Goal: Check status: Check status

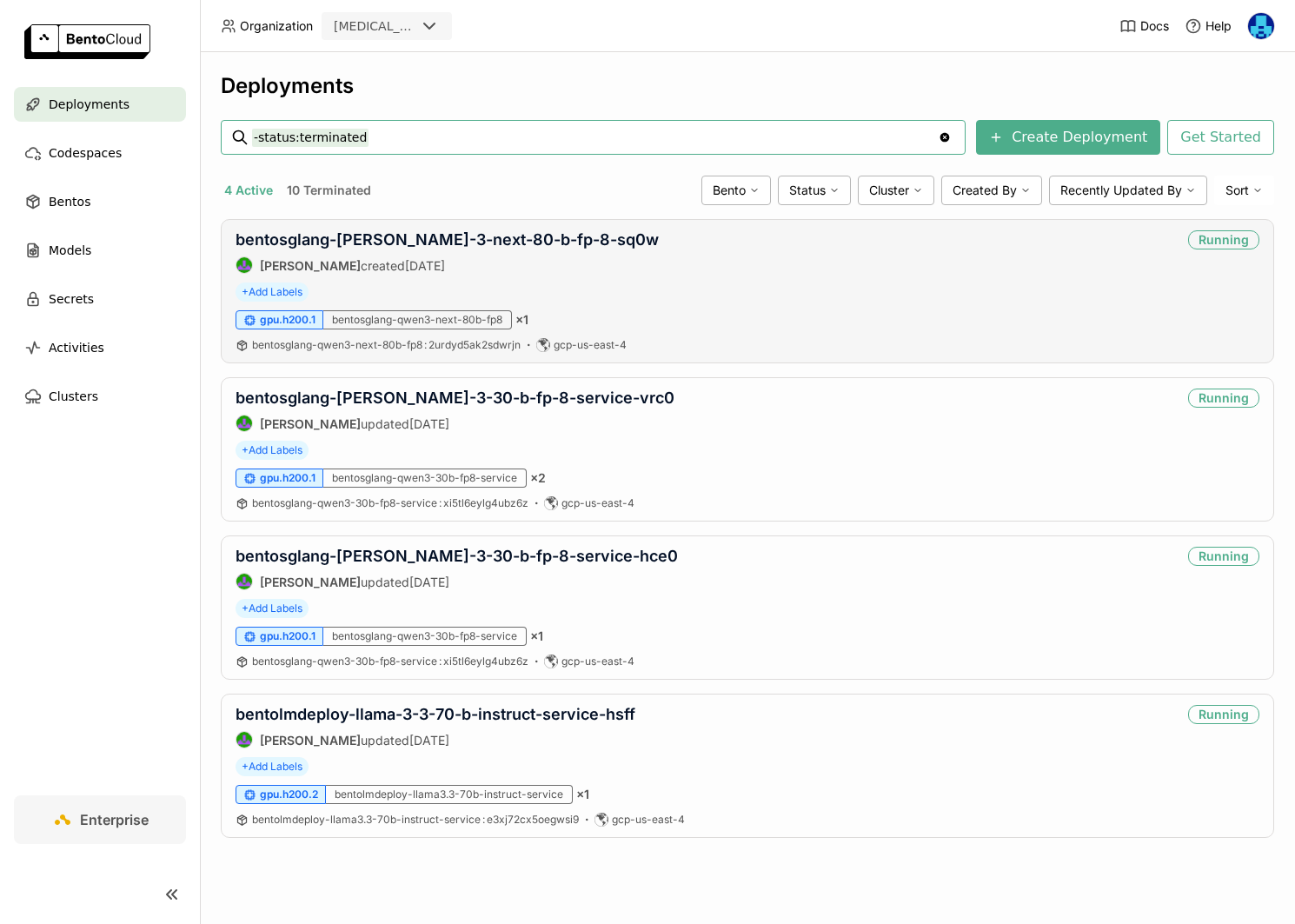
click at [498, 226] on div "bentosglang-[PERSON_NAME]-3-next-80-b-fp-8-sq0w [PERSON_NAME] created [DATE] Ru…" at bounding box center [748, 290] width 1054 height 144
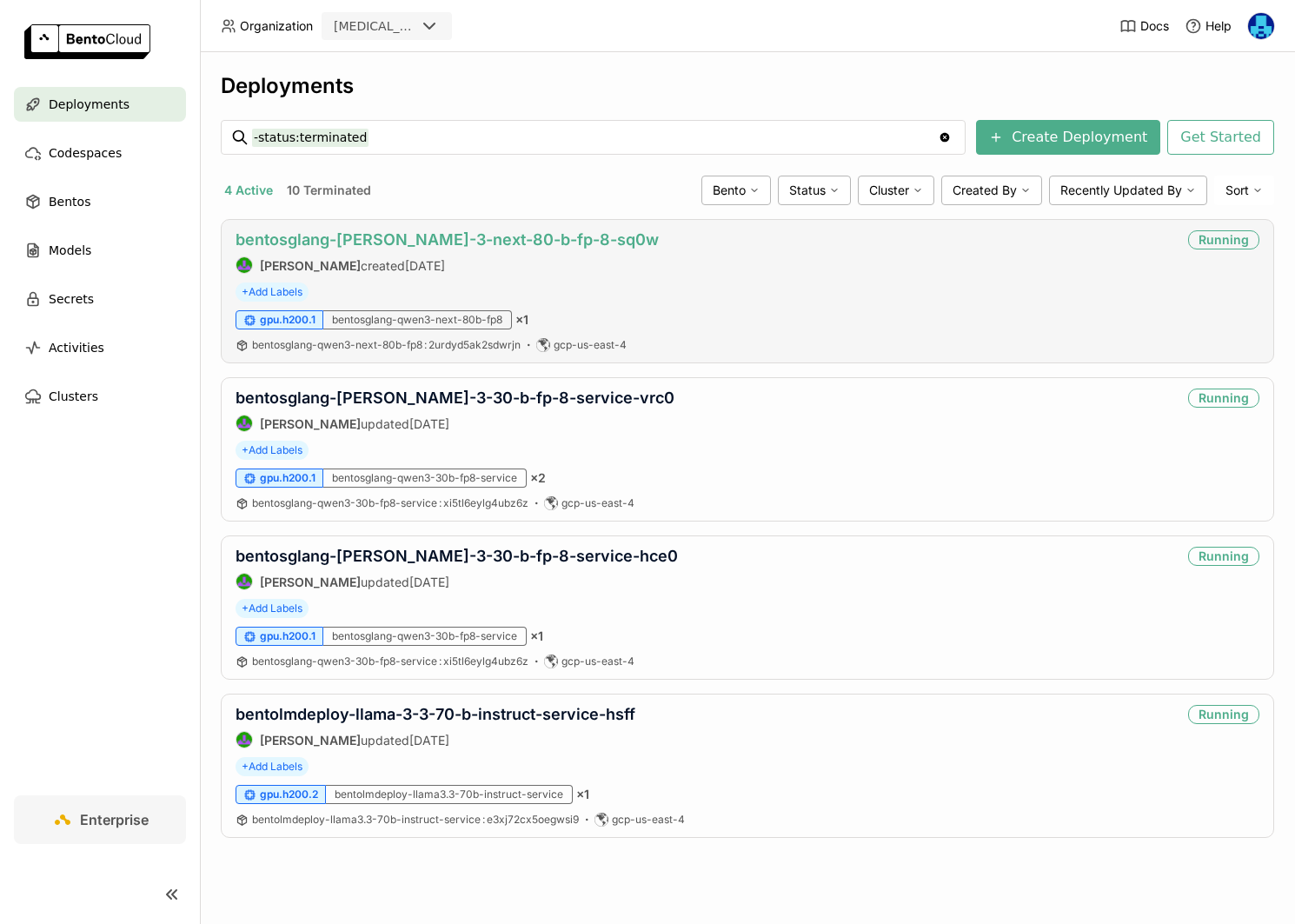
click at [498, 241] on link "bentosglang-[PERSON_NAME]-3-next-80-b-fp-8-sq0w" at bounding box center [446, 239] width 423 height 19
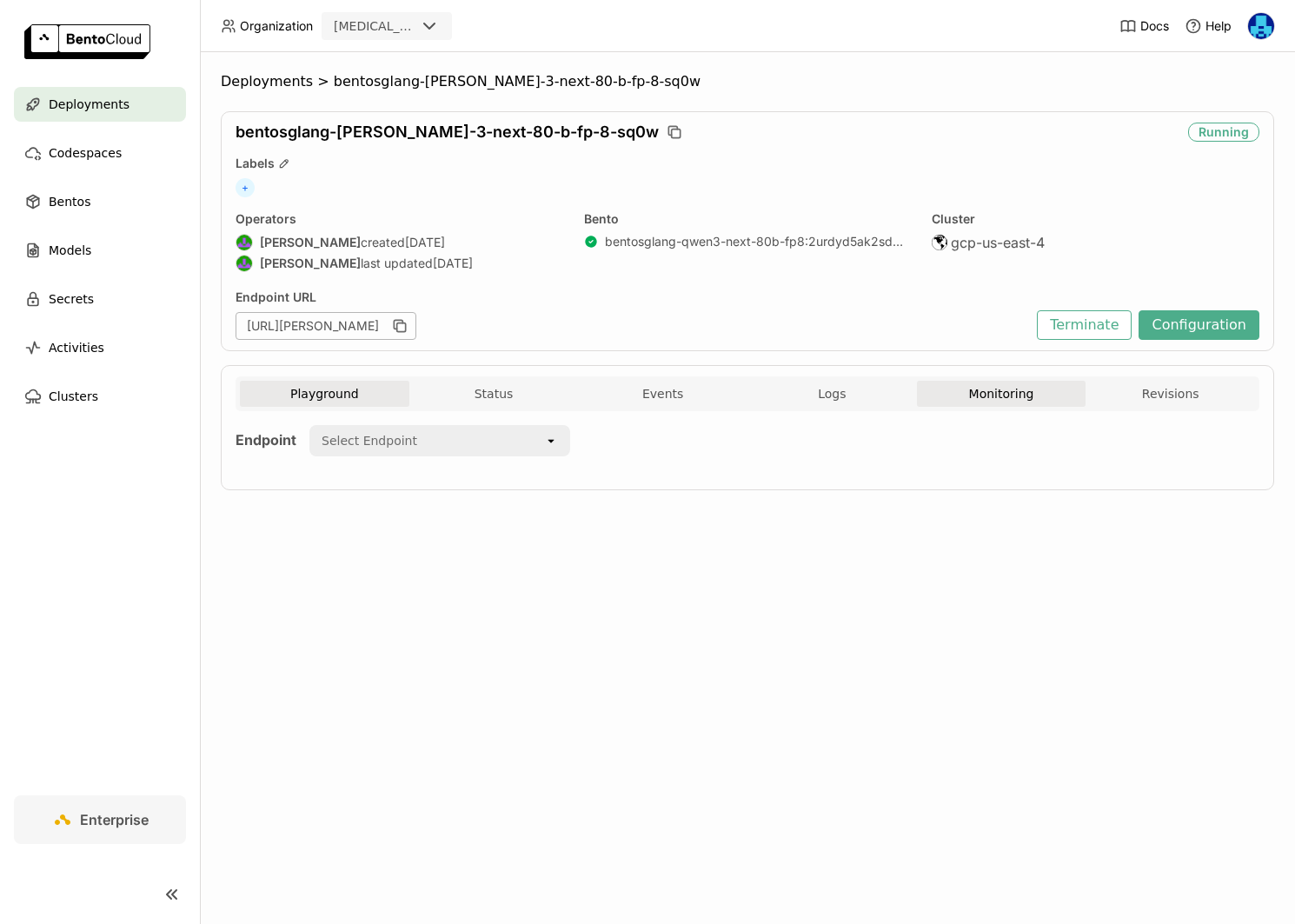
click at [983, 384] on button "Monitoring" at bounding box center [1002, 393] width 170 height 26
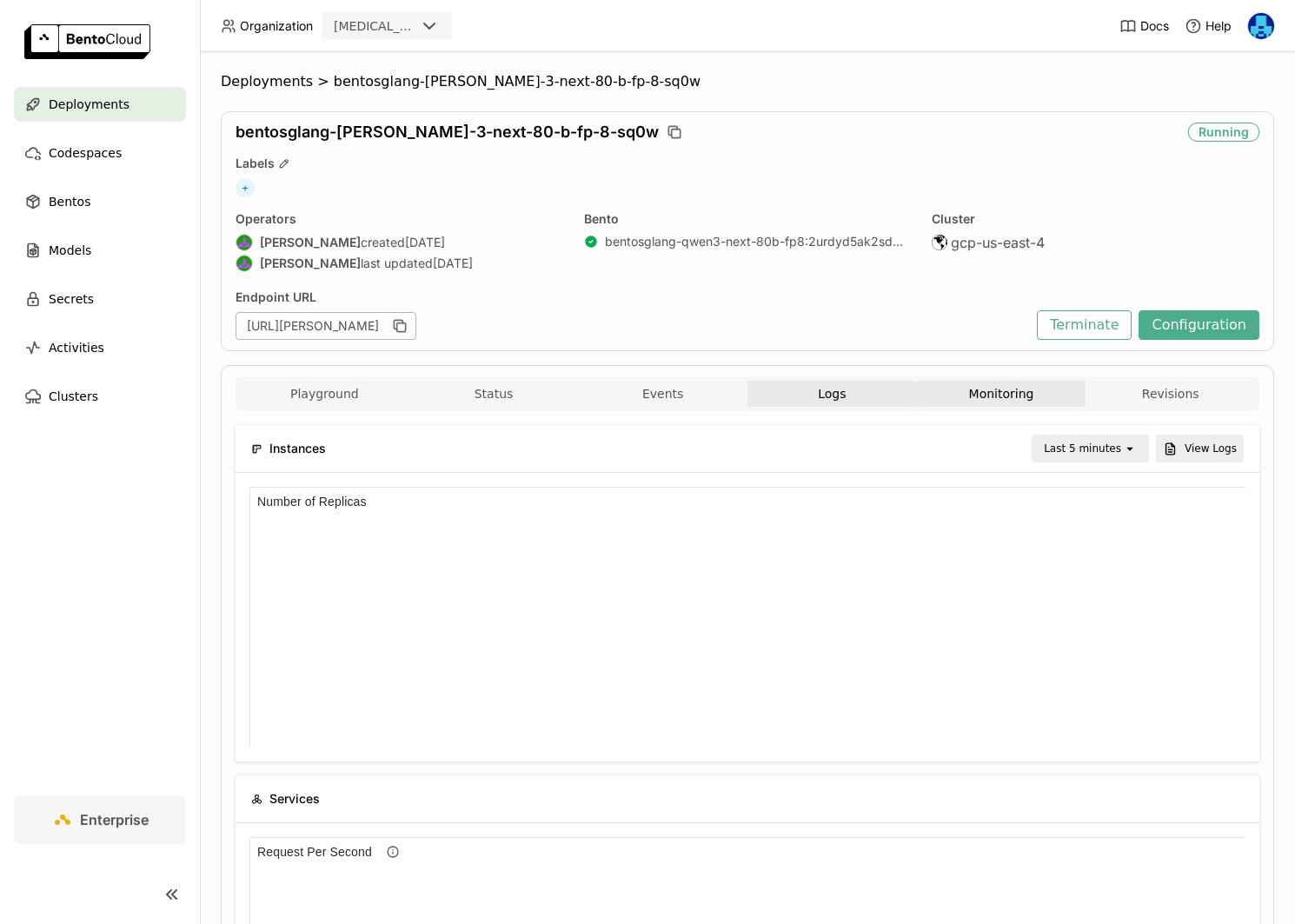
scroll to position [261, 996]
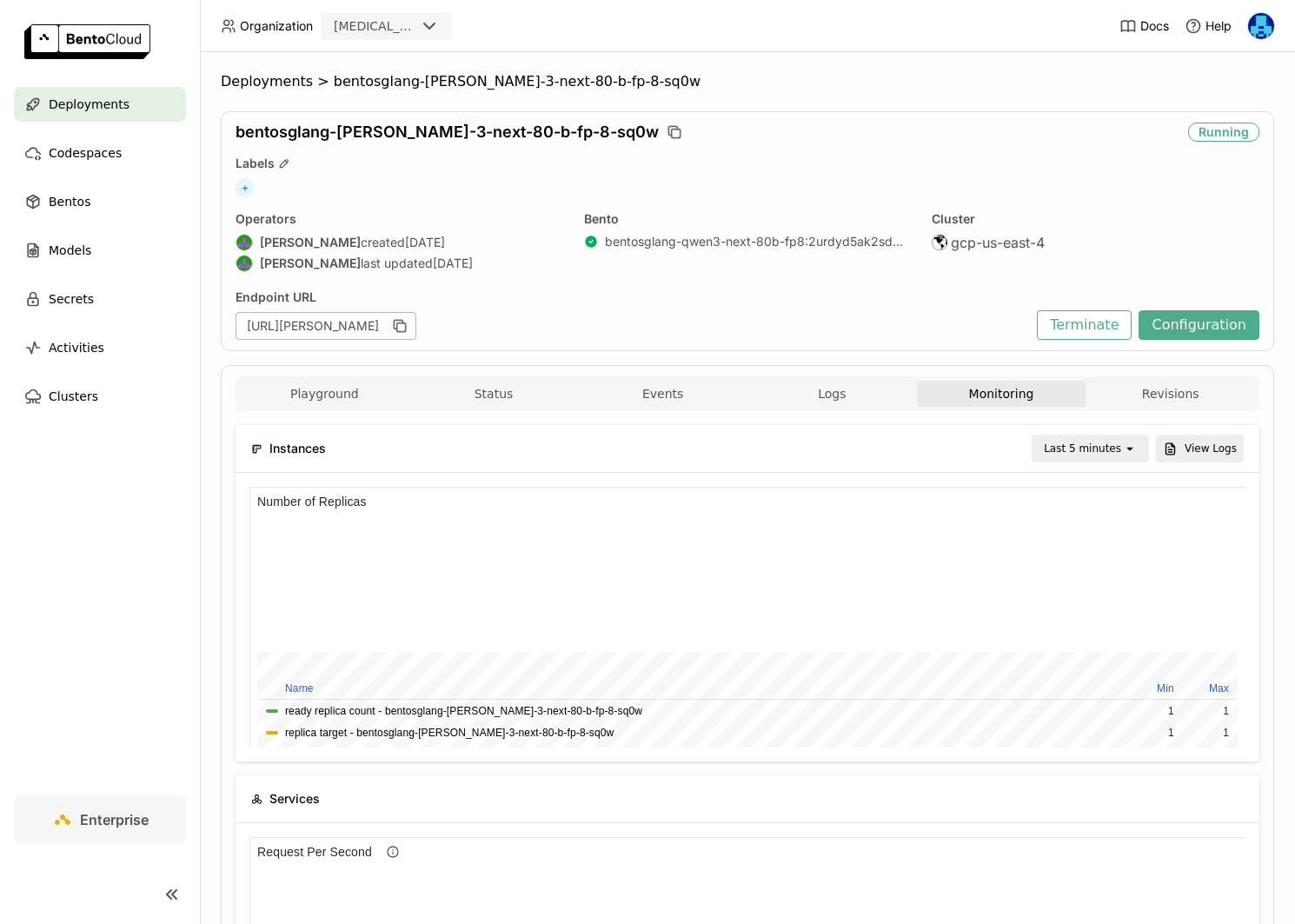
click at [1050, 439] on div "Last 5 minutes" at bounding box center [1082, 448] width 78 height 18
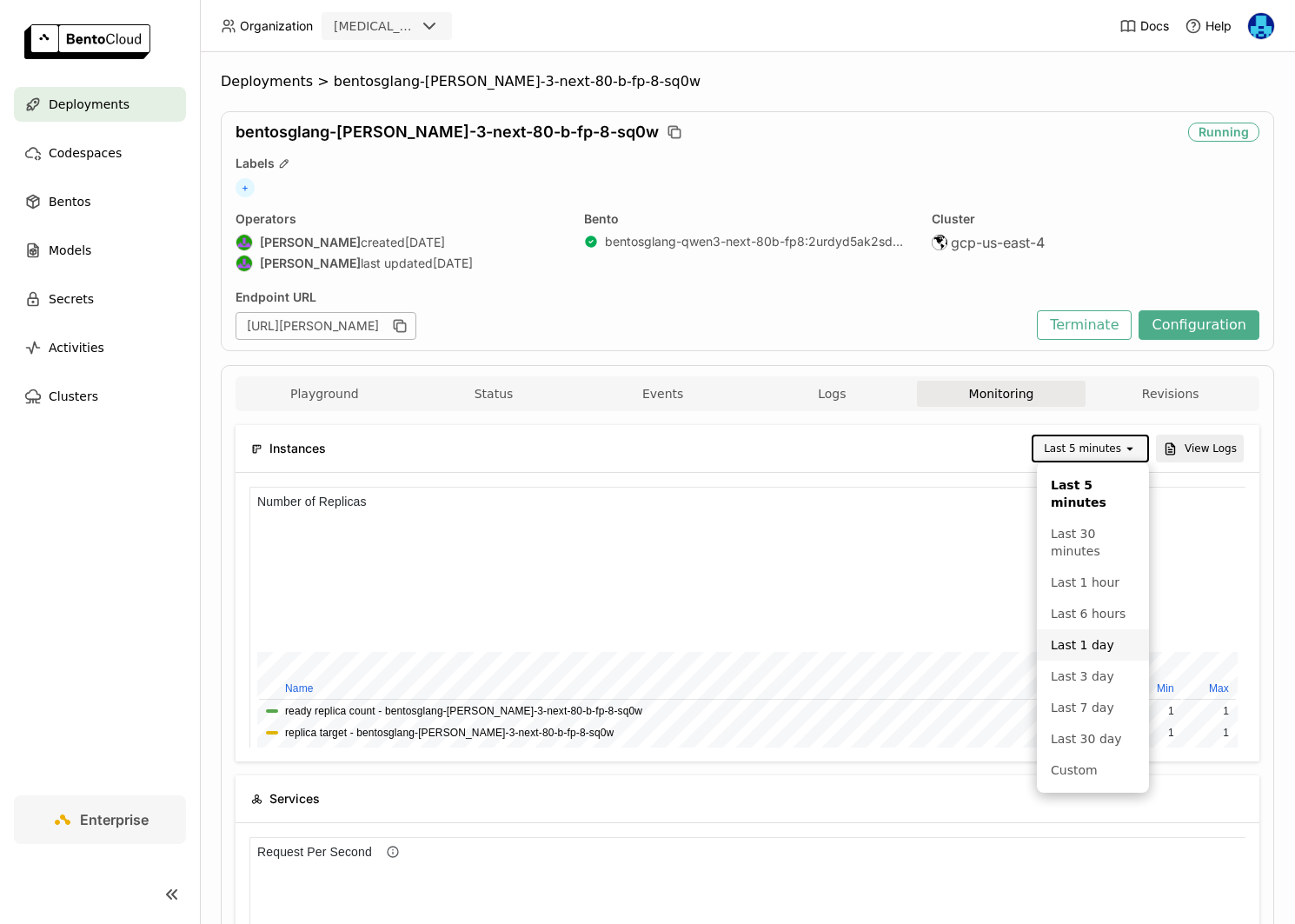
click at [1096, 643] on div "Last 1 day" at bounding box center [1093, 644] width 84 height 18
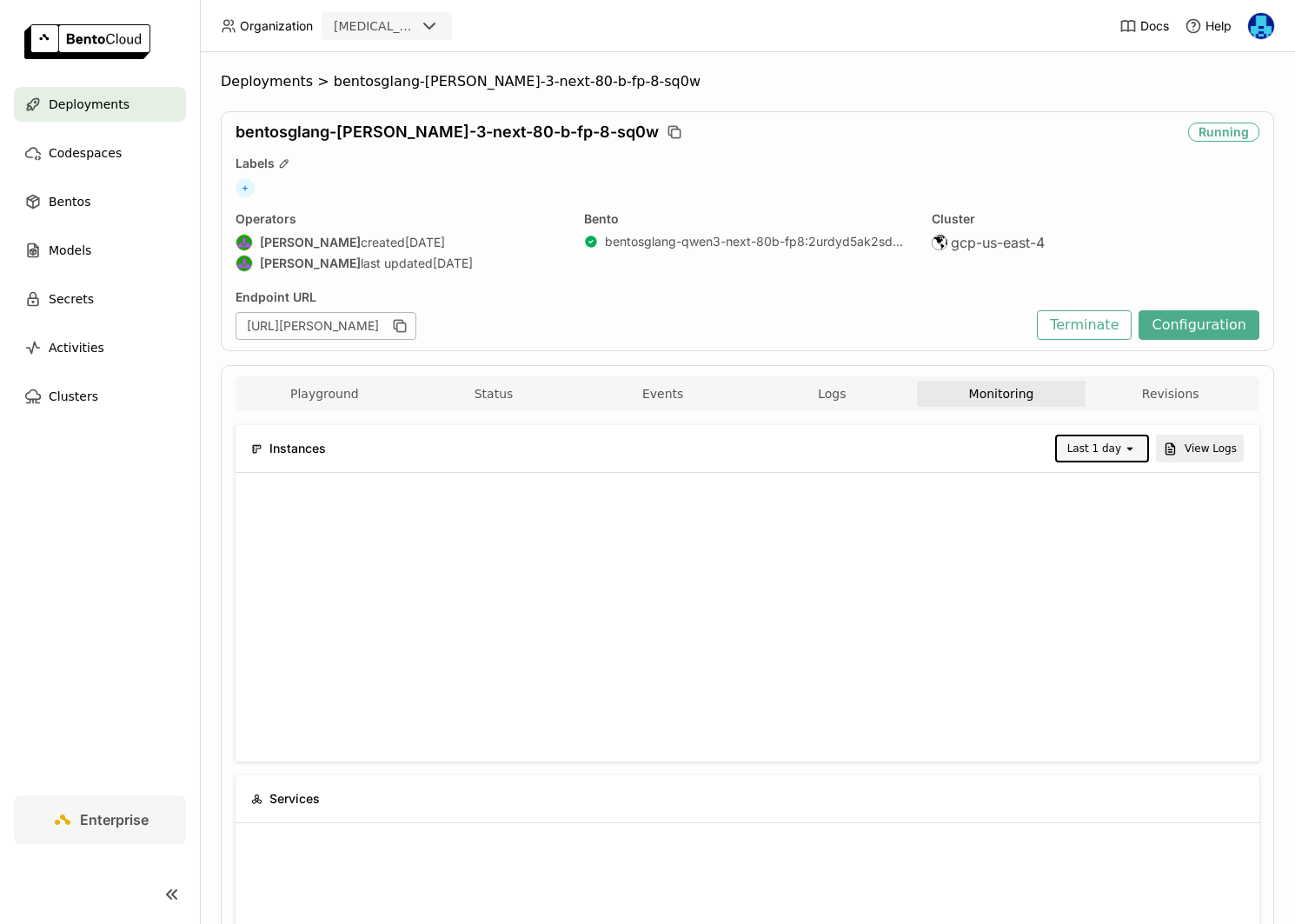
scroll to position [238, 0]
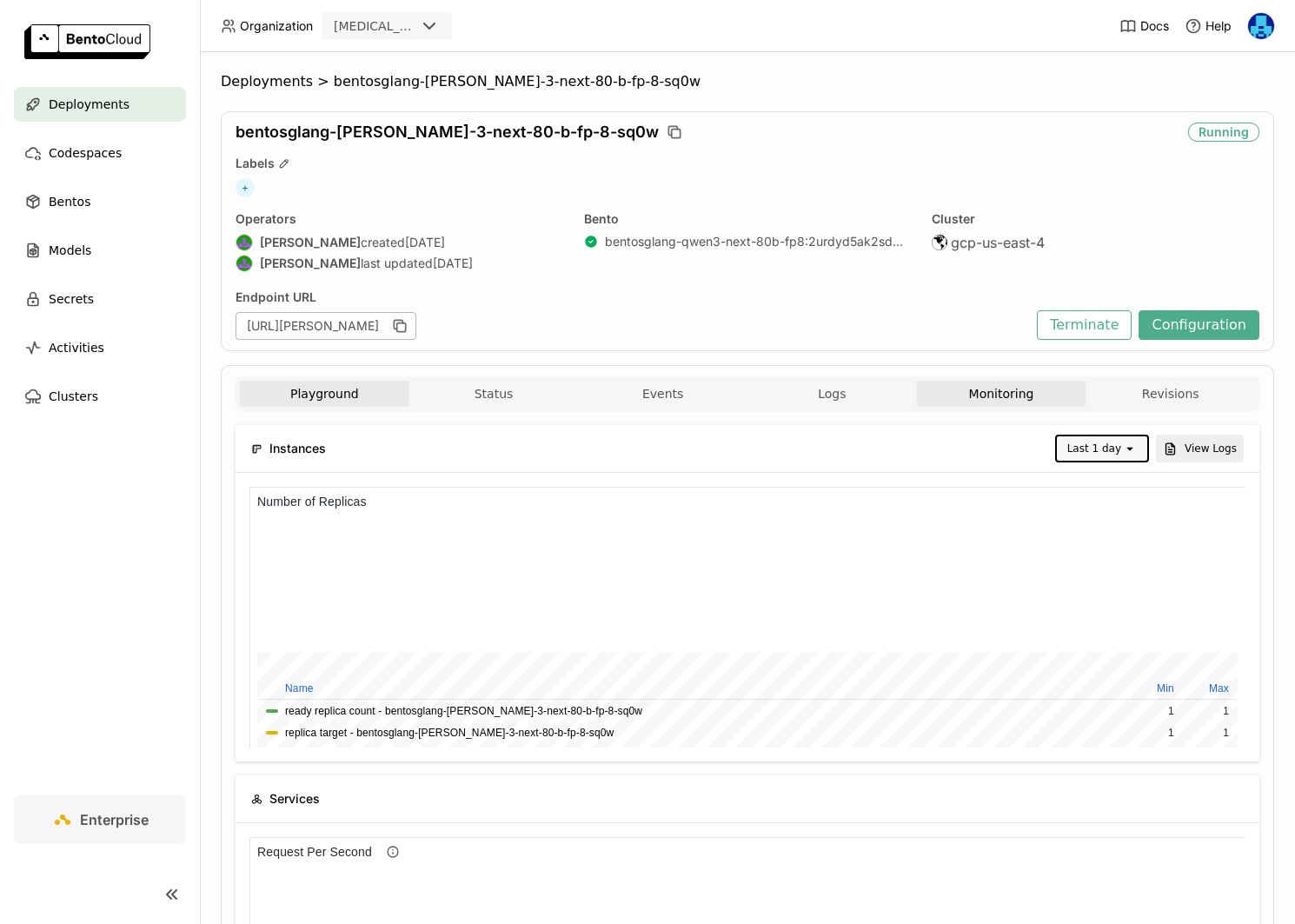
click at [320, 383] on button "Playground" at bounding box center [324, 393] width 170 height 26
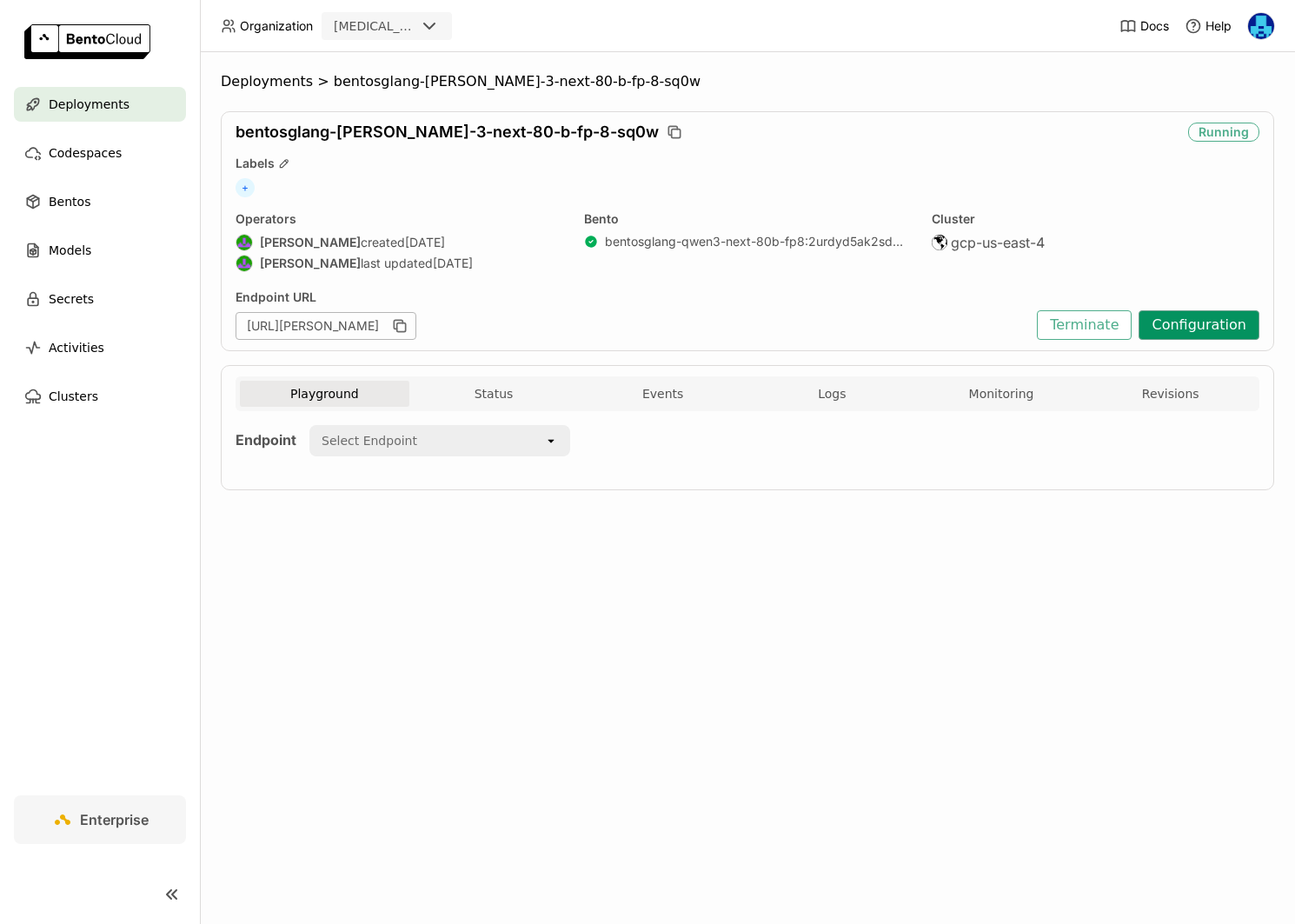
click at [1193, 334] on button "Configuration" at bounding box center [1198, 325] width 121 height 29
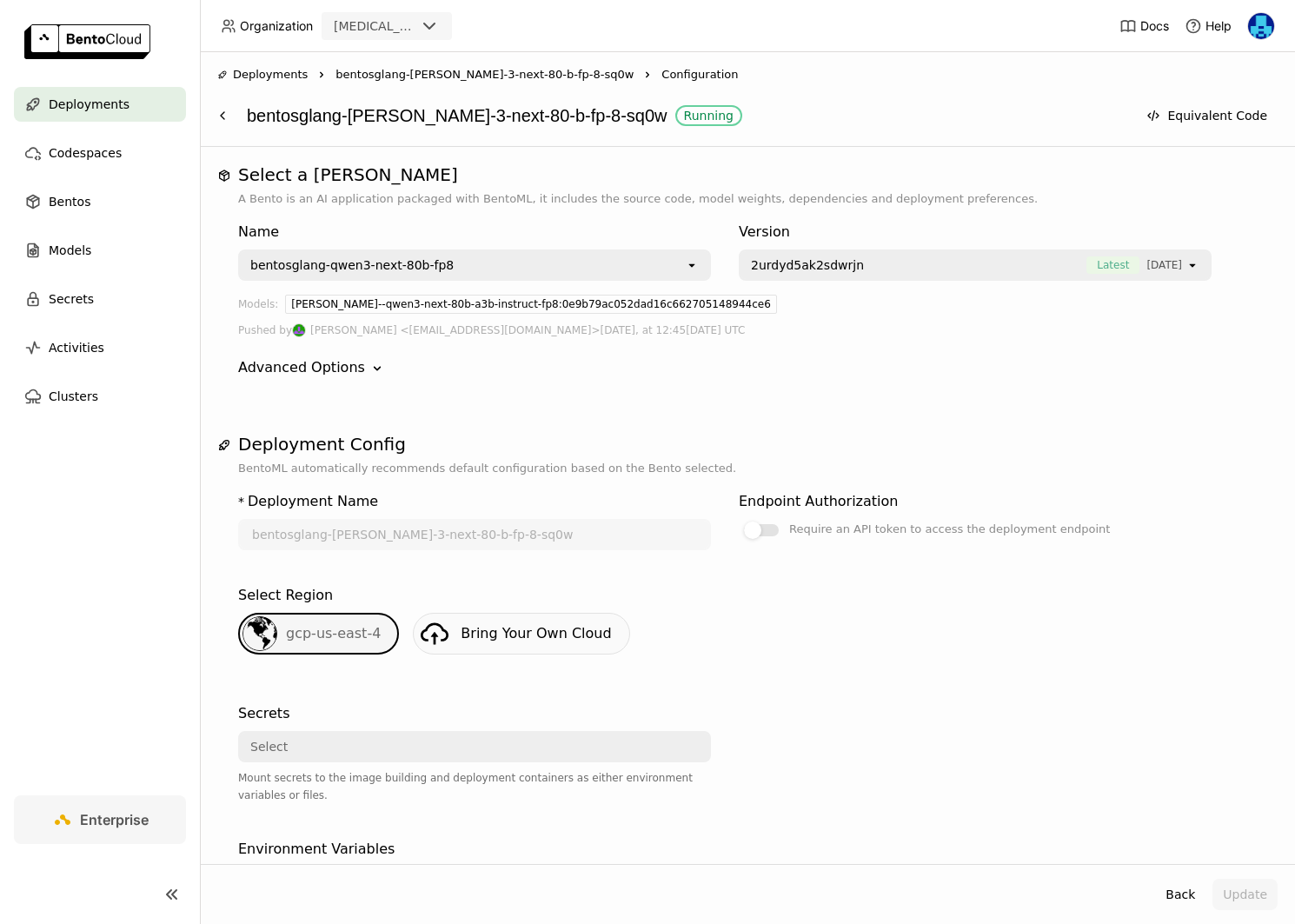
click at [492, 77] on span "bentosglang-[PERSON_NAME]-3-next-80-b-fp-8-sq0w" at bounding box center [485, 75] width 298 height 18
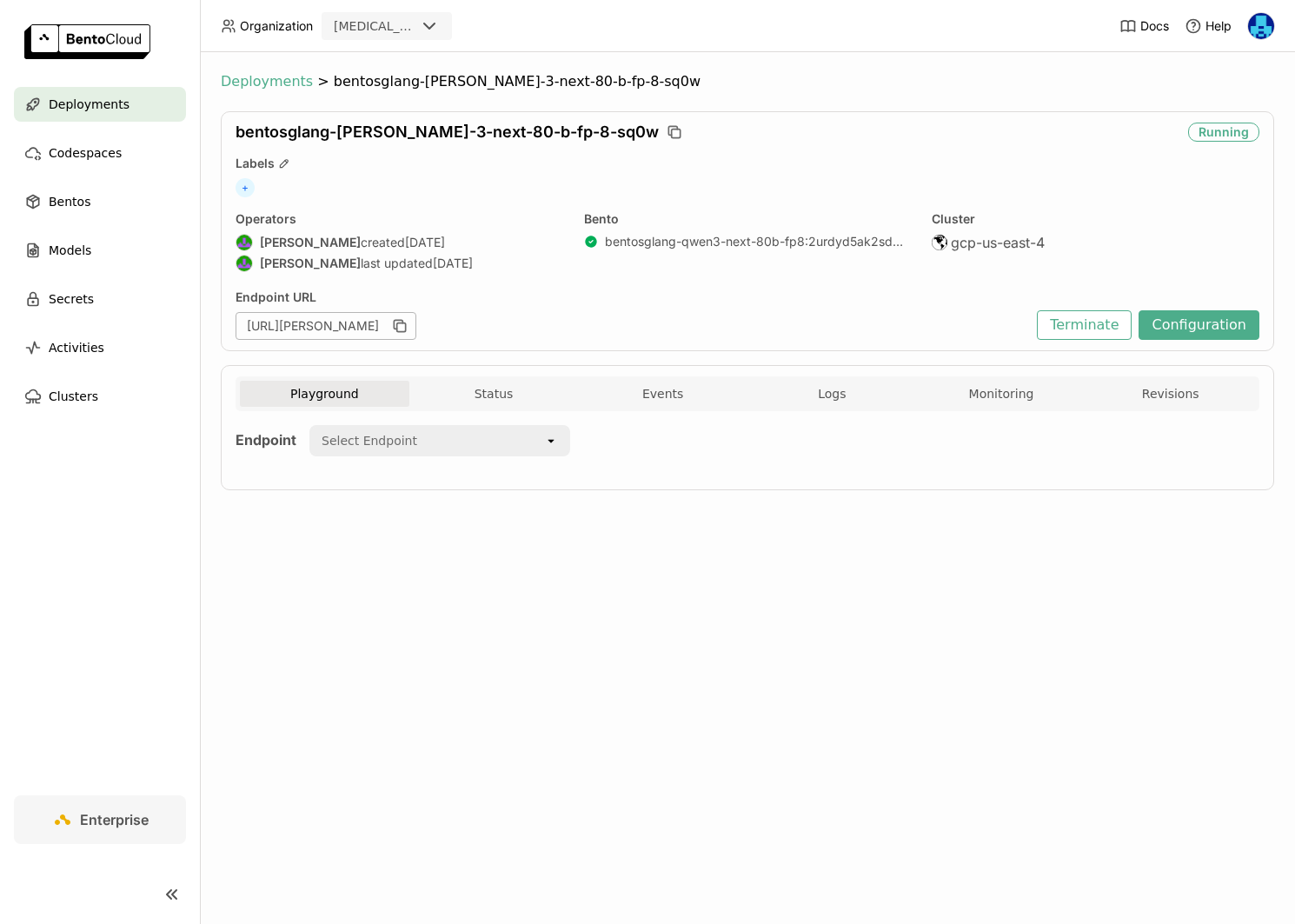
click at [248, 77] on span "Deployments" at bounding box center [267, 81] width 92 height 18
